Goal: Find specific page/section: Find specific page/section

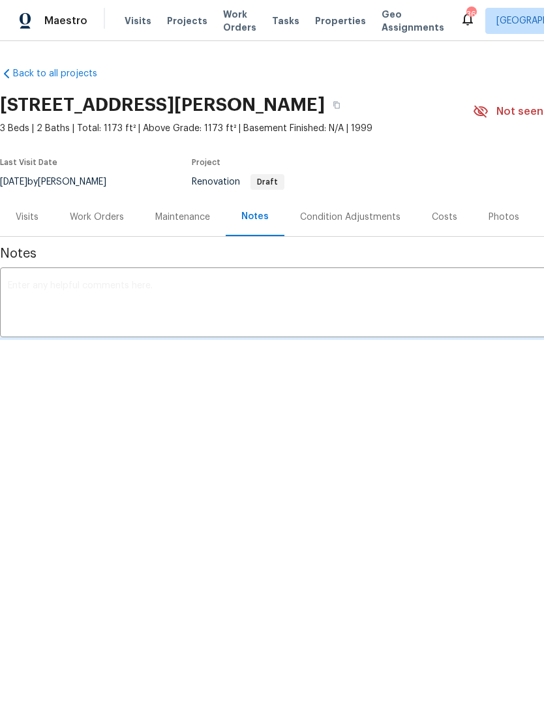
click at [325, 26] on span "Properties" at bounding box center [340, 20] width 51 height 13
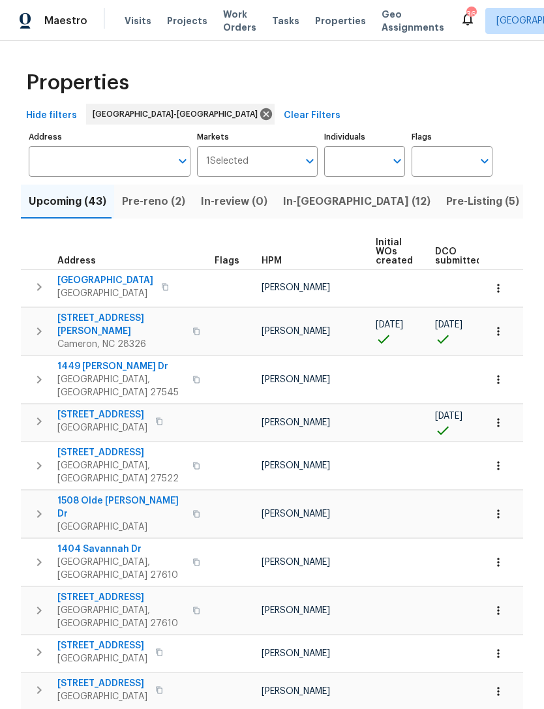
click at [368, 173] on input "Individuals" at bounding box center [354, 161] width 61 height 31
type input "Lee privette"
click at [379, 205] on li "[PERSON_NAME]" at bounding box center [365, 202] width 60 height 27
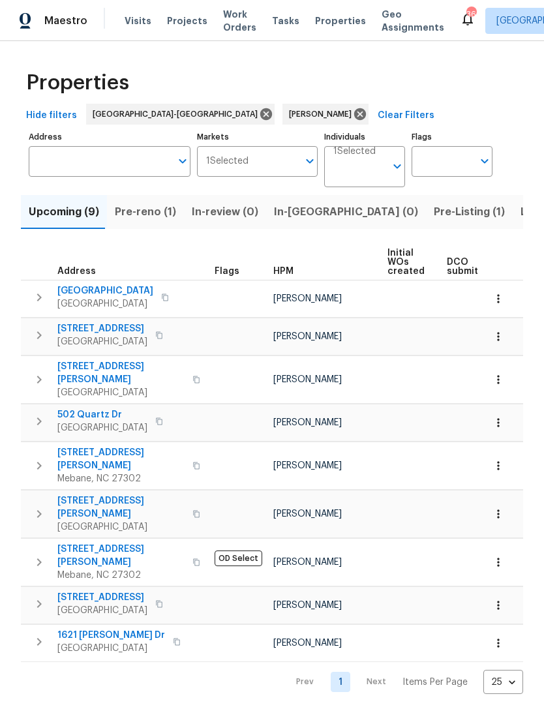
click at [132, 211] on span "Pre-reno (1)" at bounding box center [145, 212] width 61 height 18
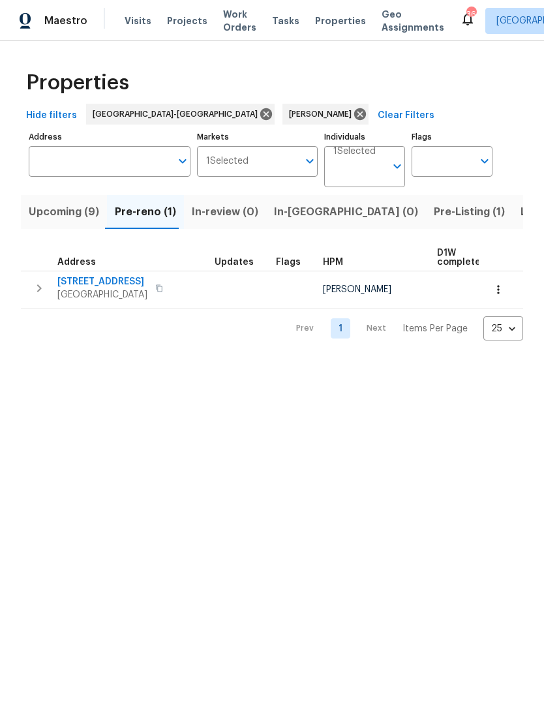
click at [51, 210] on span "Upcoming (9)" at bounding box center [64, 212] width 70 height 18
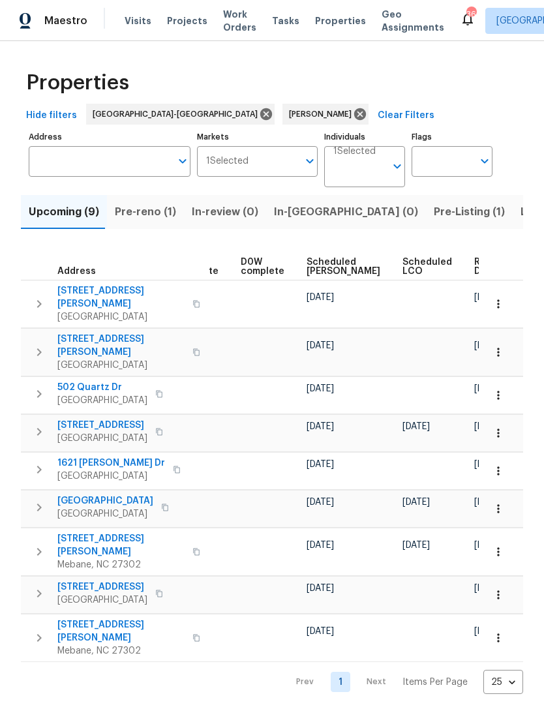
scroll to position [0, 340]
click at [335, 266] on span "Scheduled COE" at bounding box center [344, 267] width 74 height 18
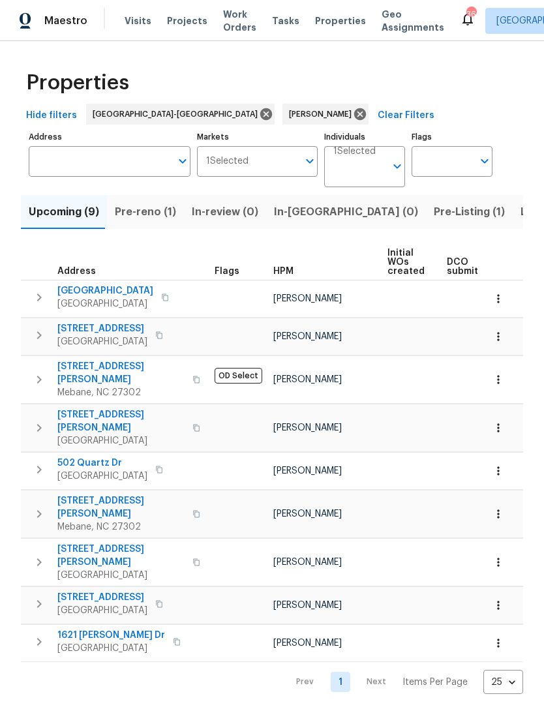
click at [116, 285] on span "9800 Treymore Dr" at bounding box center [105, 290] width 96 height 13
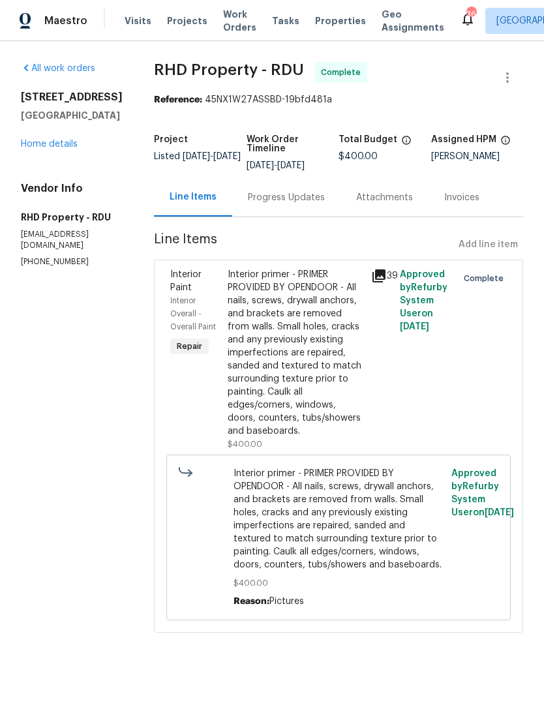
click at [143, 26] on span "Visits" at bounding box center [138, 20] width 27 height 13
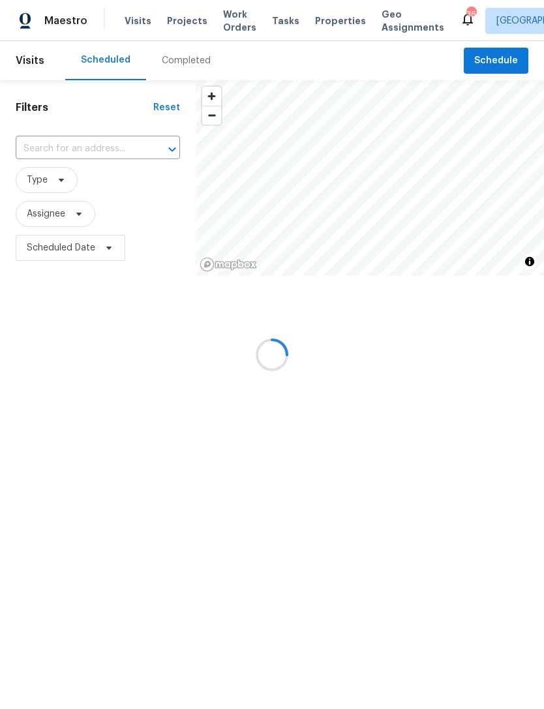
click at [87, 152] on input "text" at bounding box center [80, 149] width 128 height 20
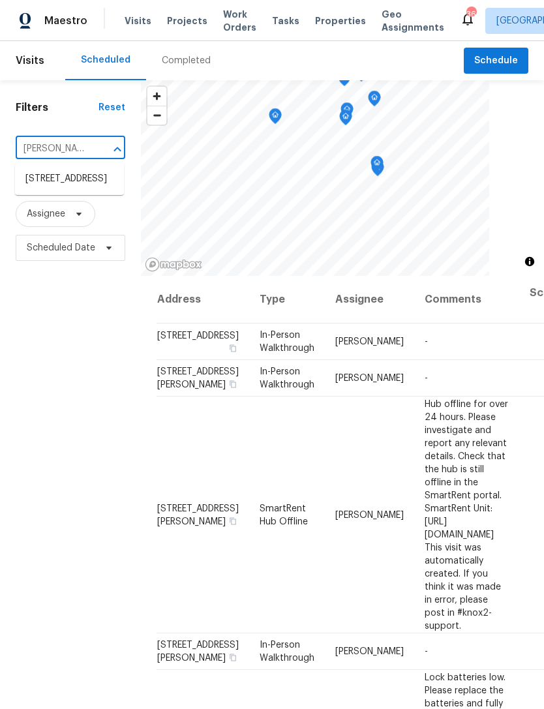
type input "galena"
click at [84, 185] on li "107 Galena Ct, Durham, NC 27704" at bounding box center [69, 179] width 109 height 22
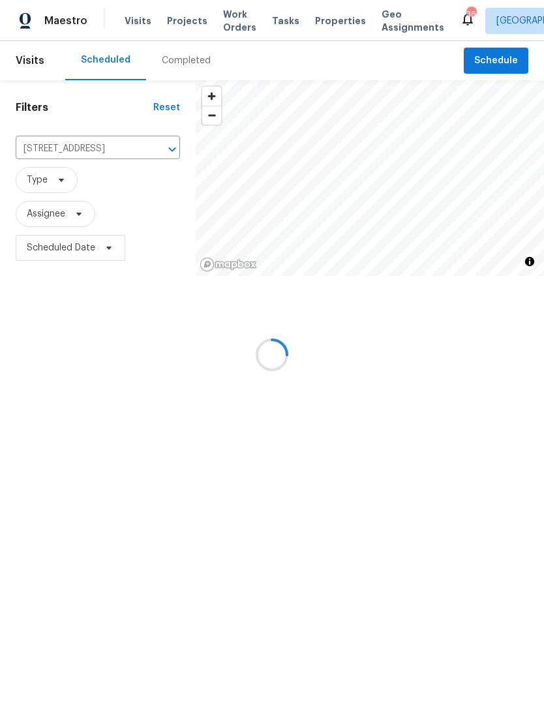
click at [84, 184] on div at bounding box center [272, 354] width 544 height 709
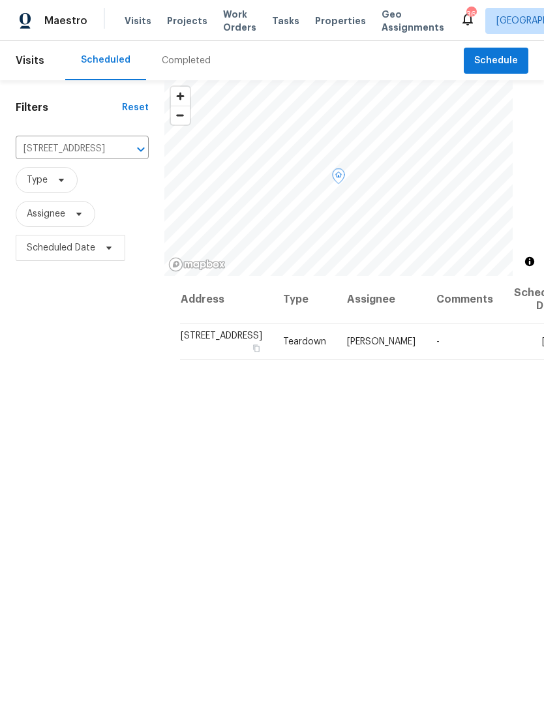
click at [0, 0] on icon at bounding box center [0, 0] width 0 height 0
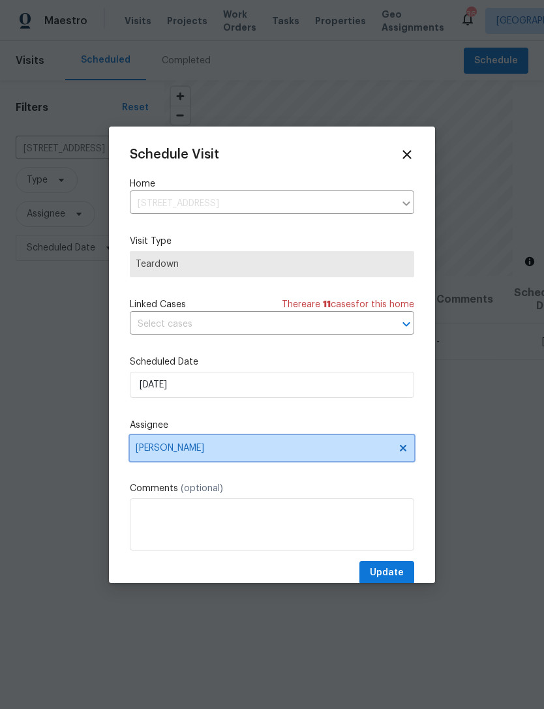
click at [269, 448] on span "[PERSON_NAME]" at bounding box center [264, 448] width 256 height 10
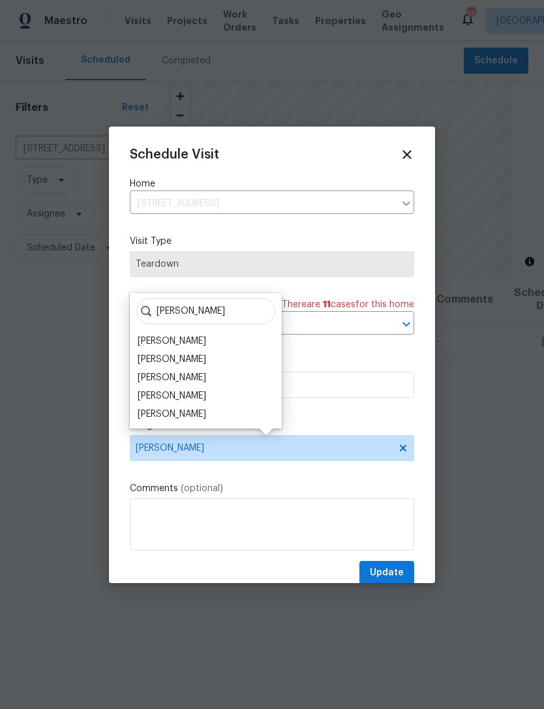
type input "Shaw"
click at [215, 413] on div "[PERSON_NAME]" at bounding box center [206, 414] width 144 height 18
click at [226, 414] on div "[PERSON_NAME]" at bounding box center [206, 414] width 144 height 18
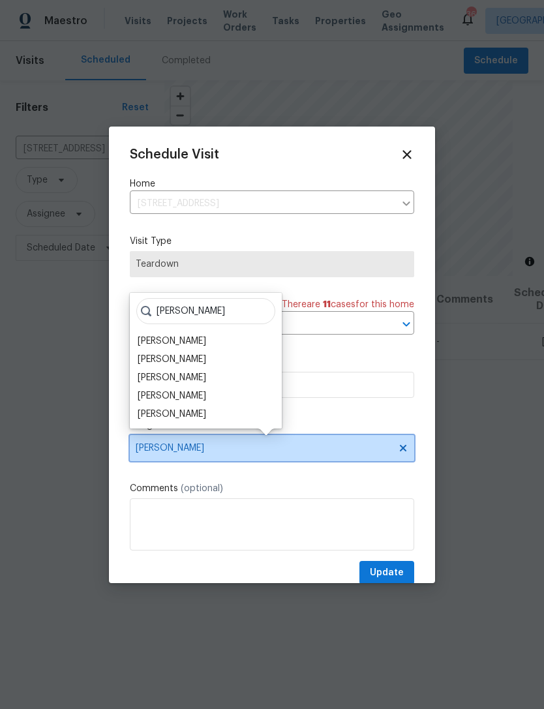
click at [407, 445] on icon at bounding box center [403, 448] width 10 height 10
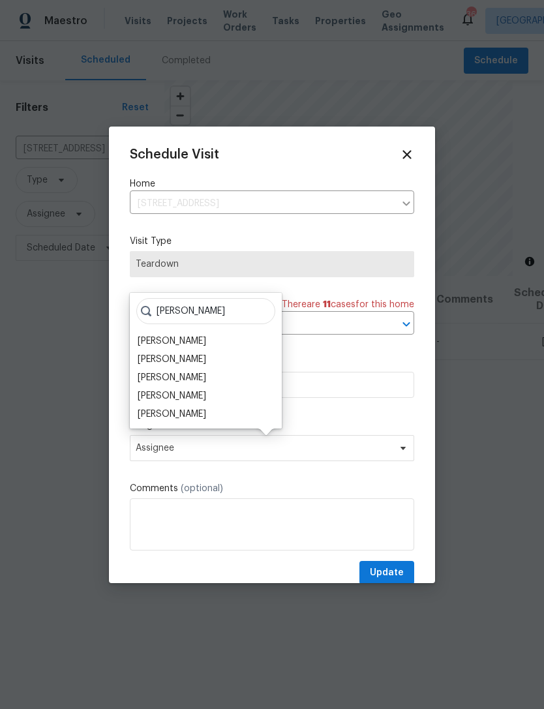
click at [198, 411] on div "[PERSON_NAME]" at bounding box center [206, 414] width 144 height 18
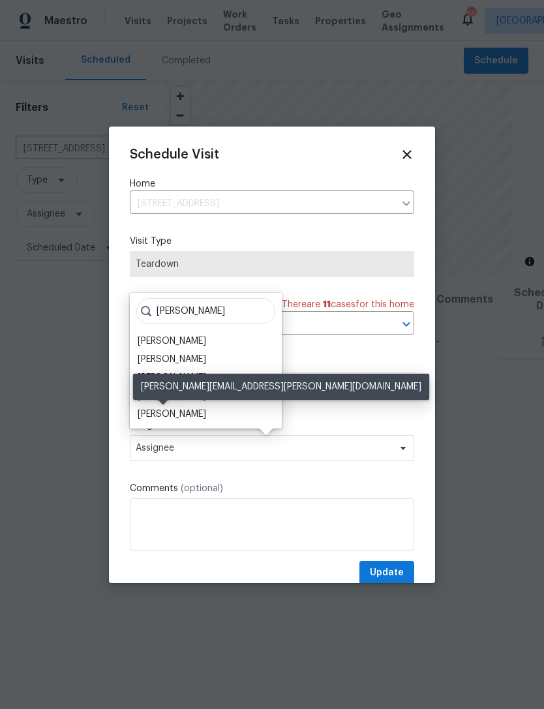
click at [176, 417] on div "[PERSON_NAME]" at bounding box center [172, 414] width 68 height 13
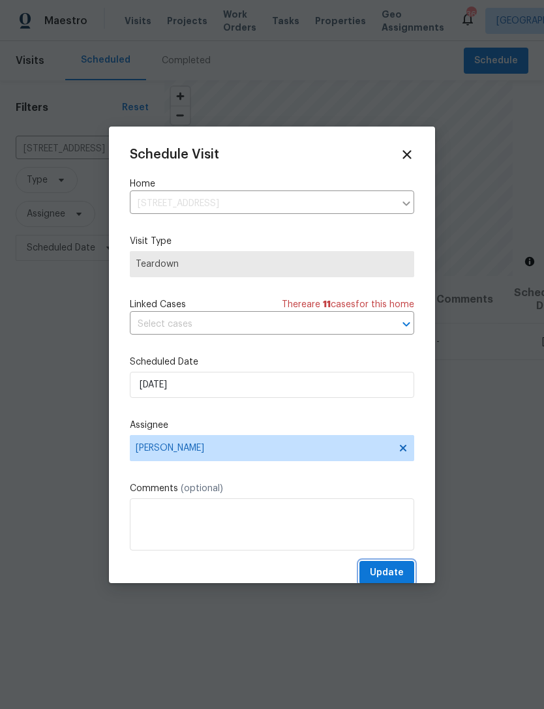
click at [407, 568] on button "Update" at bounding box center [386, 573] width 55 height 24
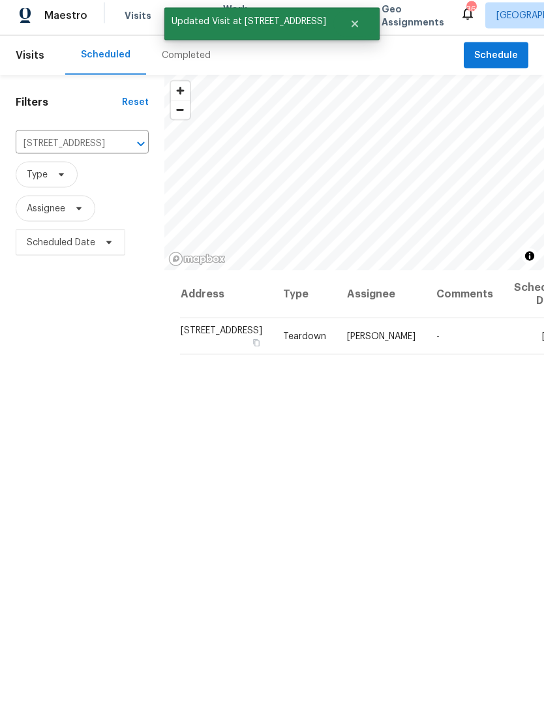
scroll to position [42, 0]
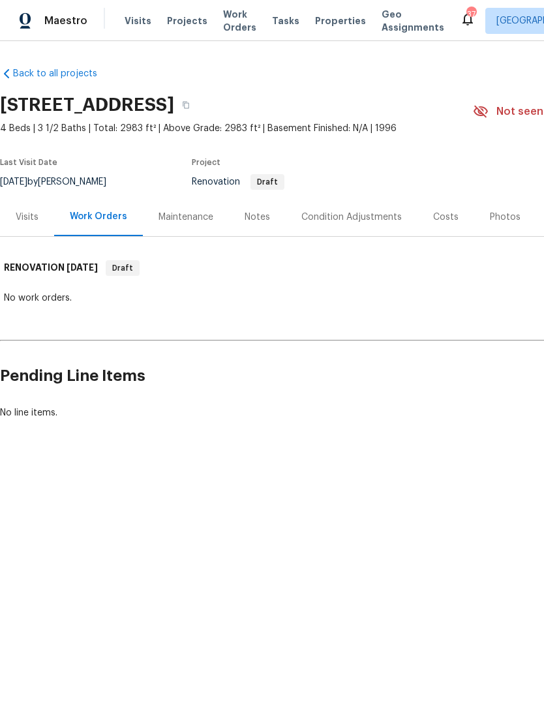
click at [268, 218] on div "Notes" at bounding box center [257, 217] width 57 height 38
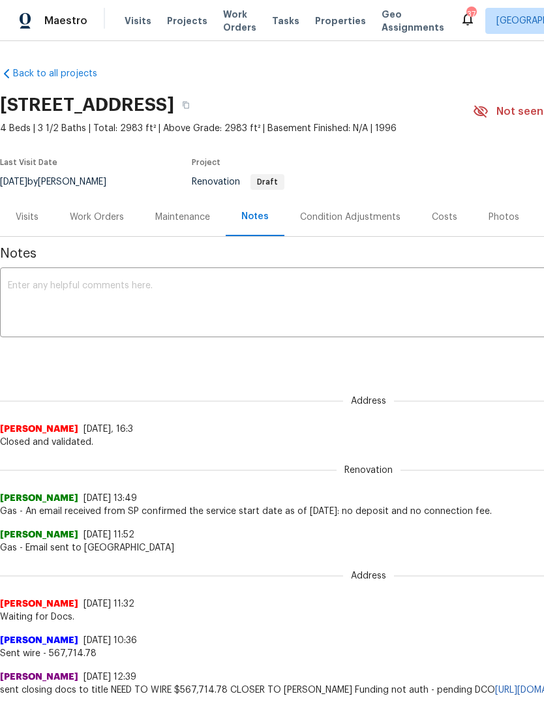
click at [372, 220] on div "Condition Adjustments" at bounding box center [350, 217] width 100 height 13
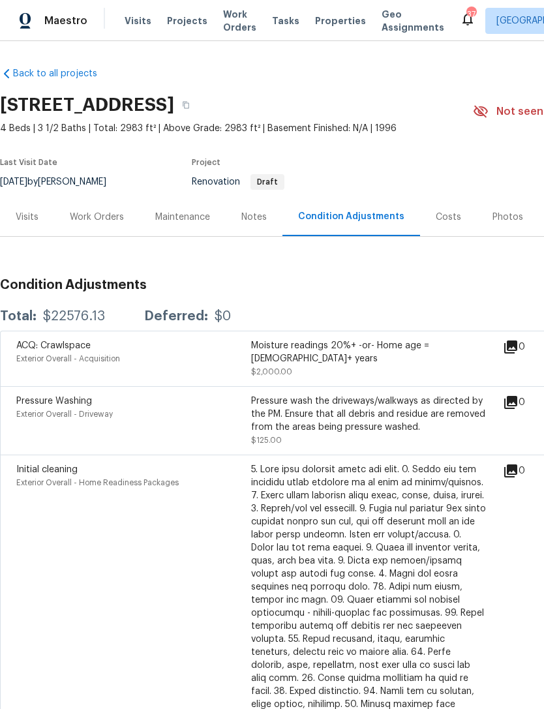
click at [268, 229] on div "Notes" at bounding box center [254, 217] width 57 height 38
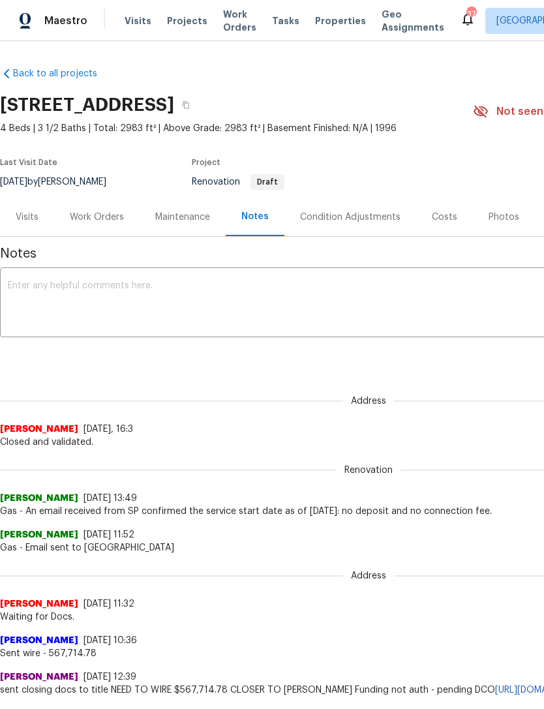
click at [312, 207] on div "Condition Adjustments" at bounding box center [350, 217] width 132 height 38
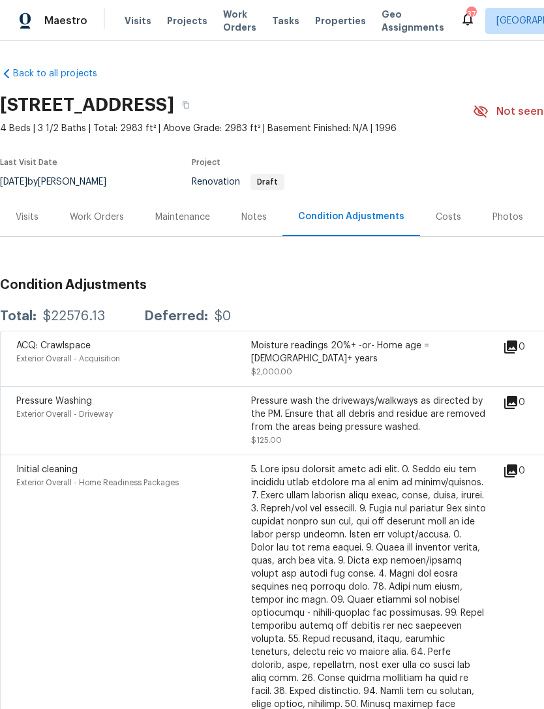
click at [260, 218] on div "Notes" at bounding box center [253, 217] width 25 height 13
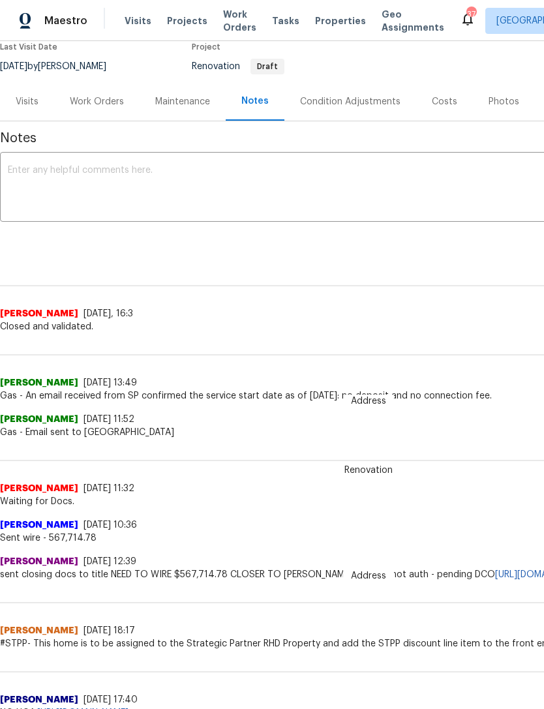
scroll to position [114, 0]
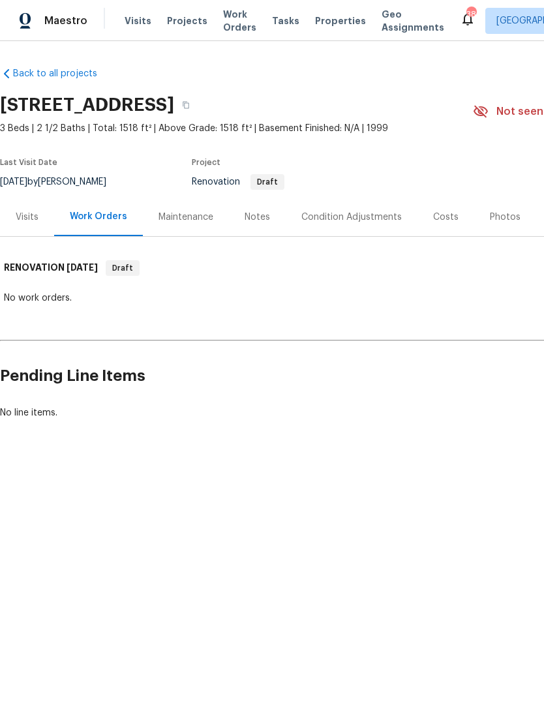
click at [259, 226] on div "Notes" at bounding box center [257, 217] width 57 height 38
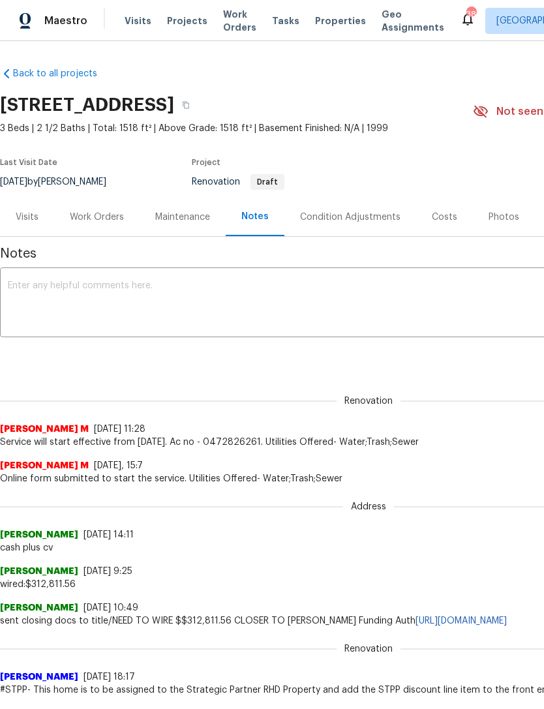
click at [174, 106] on h2 "9800 Treymore Dr, Raleigh, NC 27617" at bounding box center [87, 104] width 174 height 13
